Goal: Task Accomplishment & Management: Manage account settings

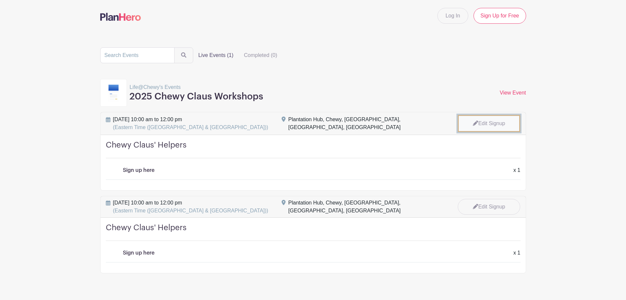
click at [490, 118] on link "Edit Signup" at bounding box center [489, 123] width 62 height 17
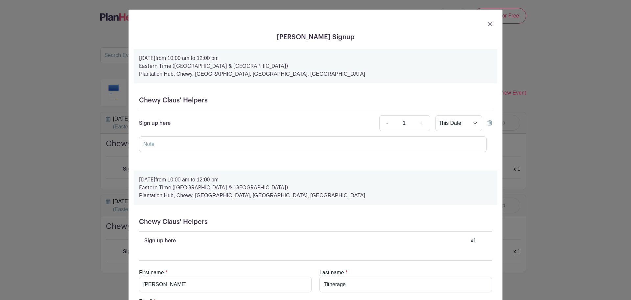
click at [489, 120] on icon at bounding box center [490, 122] width 5 height 5
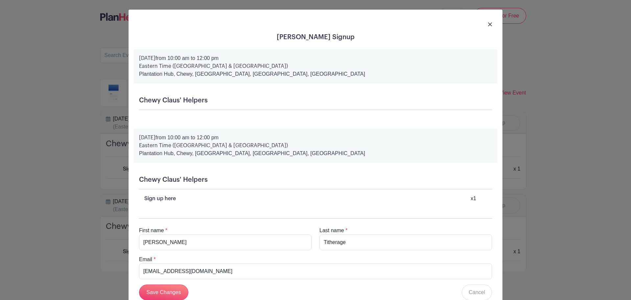
scroll to position [20, 0]
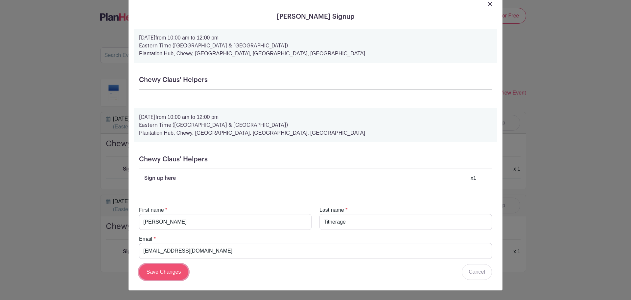
click at [167, 269] on input "Save Changes" at bounding box center [163, 272] width 49 height 16
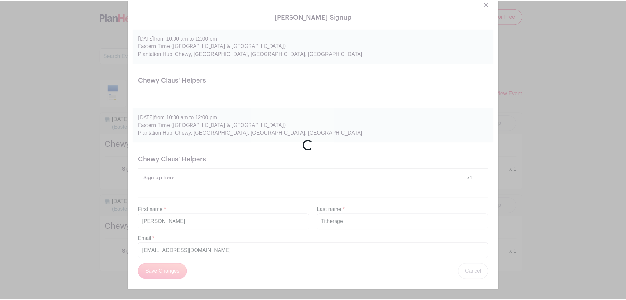
scroll to position [0, 0]
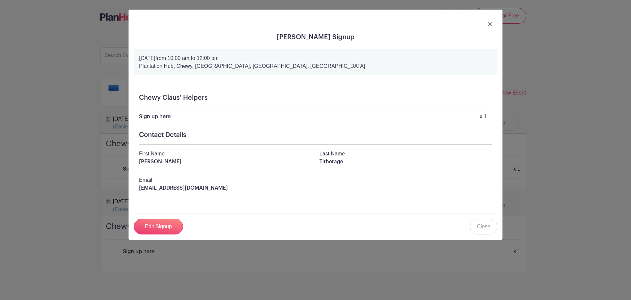
click at [496, 20] on div at bounding box center [316, 24] width 364 height 18
click at [494, 20] on div at bounding box center [316, 24] width 364 height 18
drag, startPoint x: 493, startPoint y: 25, endPoint x: 490, endPoint y: 25, distance: 3.3
click at [491, 25] on div at bounding box center [316, 24] width 364 height 18
click at [490, 25] on img at bounding box center [490, 24] width 4 height 4
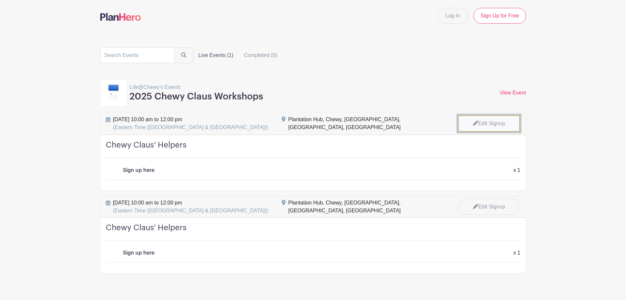
click at [473, 119] on link "Edit Signup" at bounding box center [489, 123] width 62 height 17
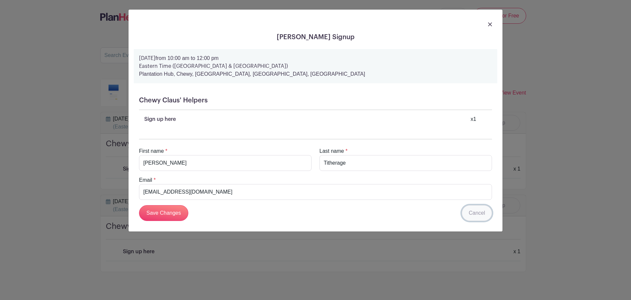
click at [475, 210] on link "Cancel" at bounding box center [477, 213] width 30 height 16
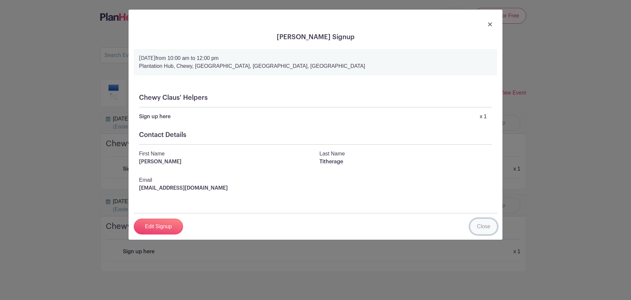
click at [482, 227] on link "Close" at bounding box center [483, 226] width 27 height 16
